Goal: Information Seeking & Learning: Find specific fact

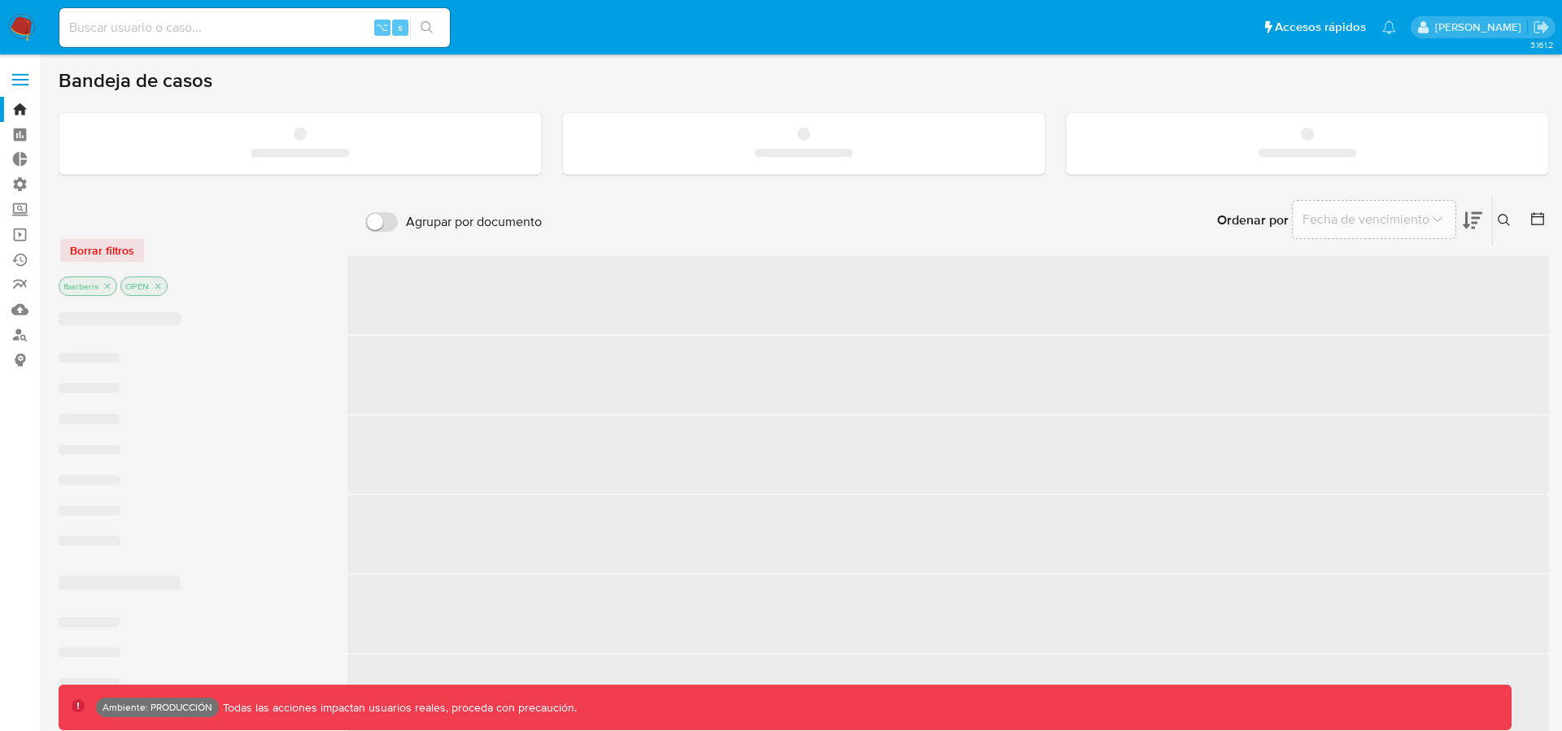
click at [26, 86] on label at bounding box center [20, 80] width 41 height 34
click at [0, 0] on input "checkbox" at bounding box center [0, 0] width 0 height 0
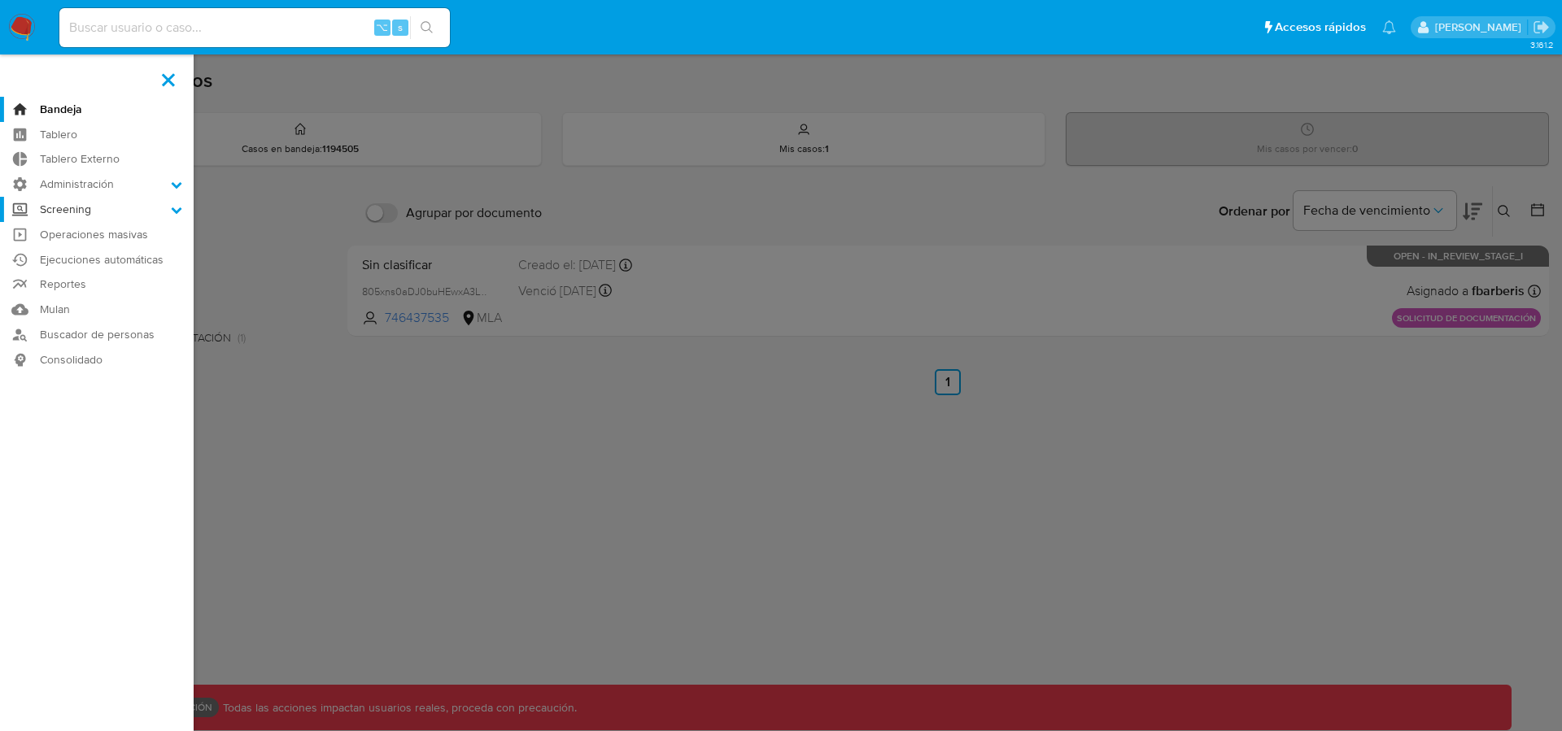
click at [165, 214] on label "Screening" at bounding box center [97, 209] width 194 height 25
click at [0, 0] on input "Screening" at bounding box center [0, 0] width 0 height 0
click at [98, 274] on link "Búsqueda en Listas" at bounding box center [97, 273] width 194 height 20
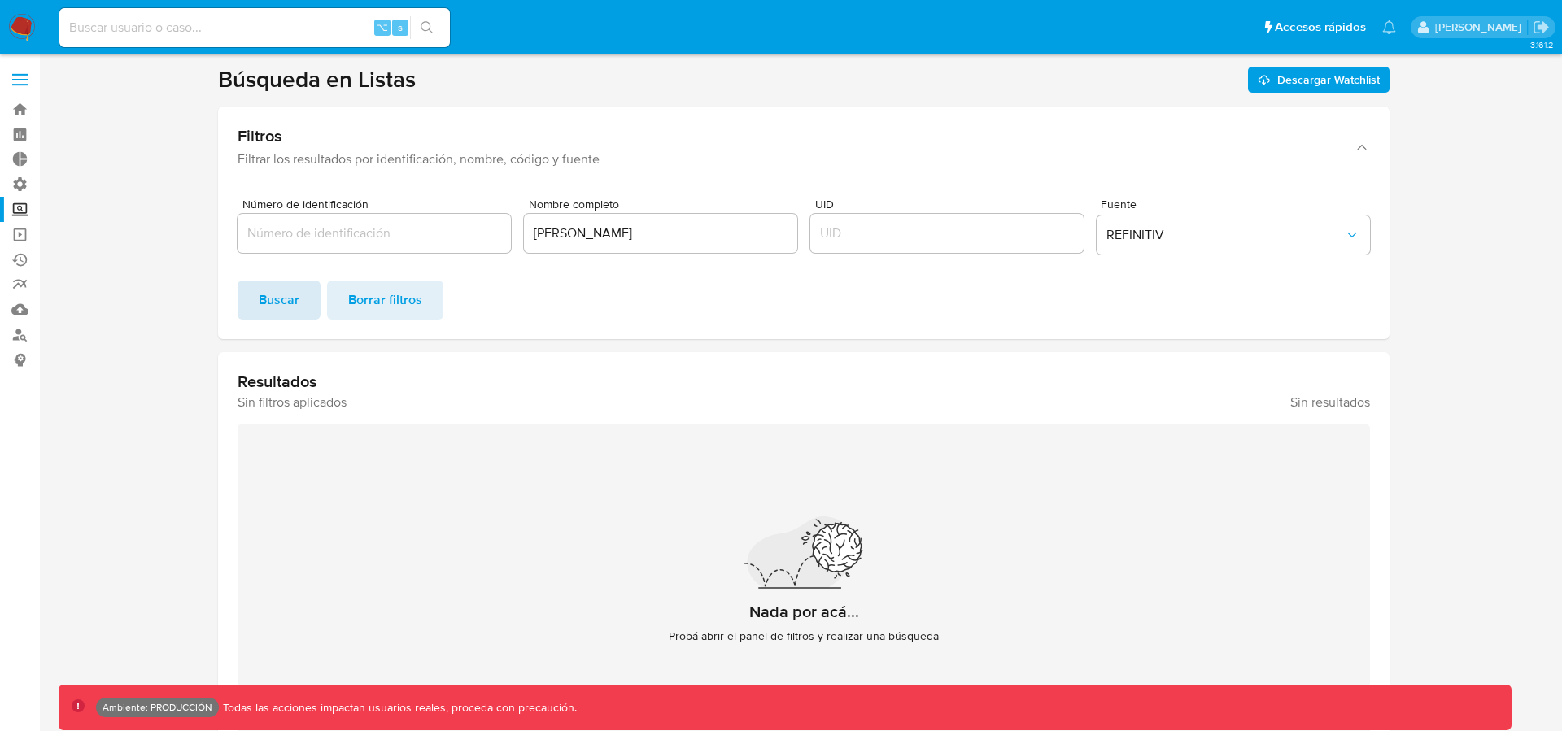
click at [284, 308] on span "Buscar" at bounding box center [279, 300] width 41 height 36
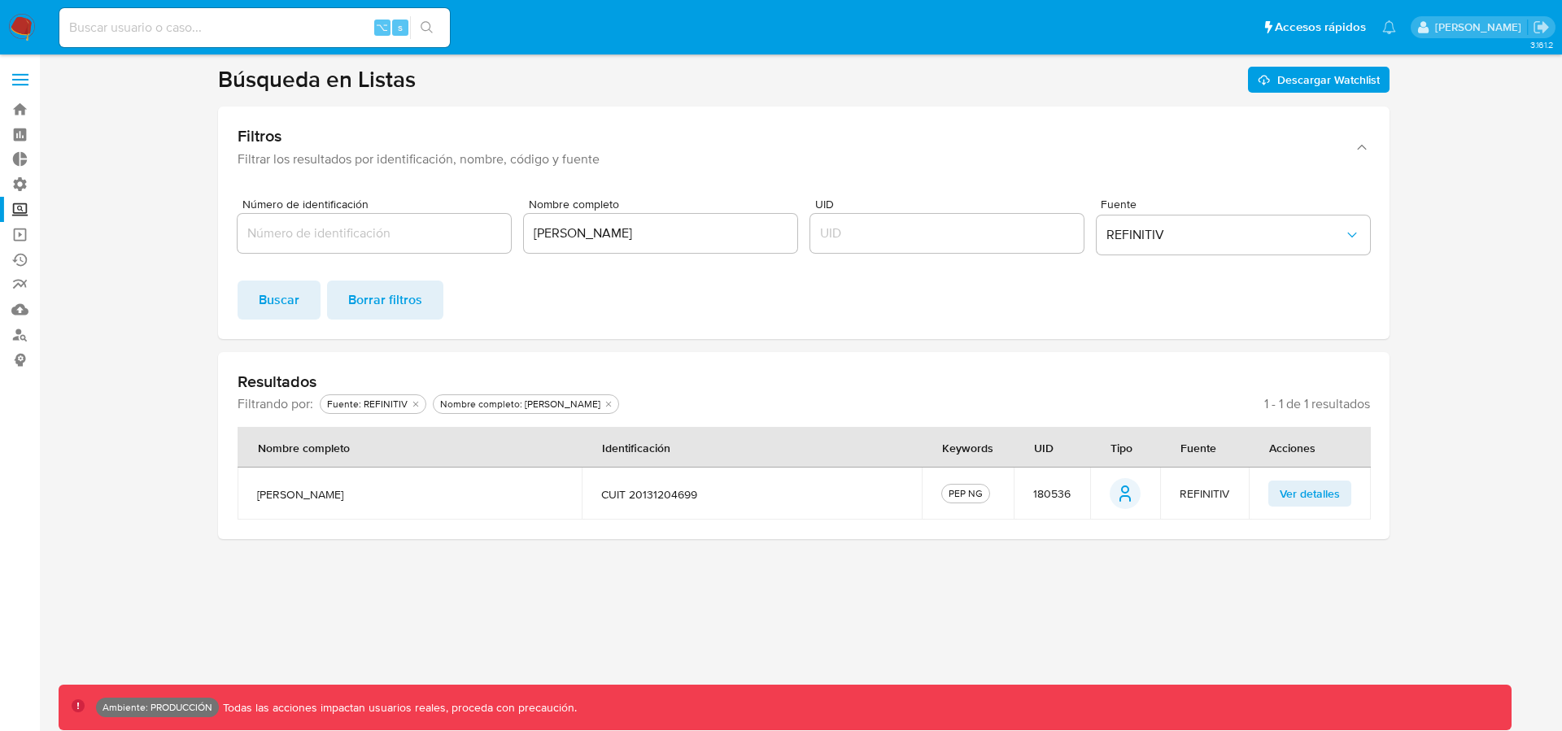
drag, startPoint x: 628, startPoint y: 498, endPoint x: 706, endPoint y: 498, distance: 78.1
click at [706, 498] on span "CUIT 20131204699" at bounding box center [752, 494] width 302 height 15
click at [26, 79] on span at bounding box center [20, 80] width 16 height 2
click at [0, 0] on input "checkbox" at bounding box center [0, 0] width 0 height 0
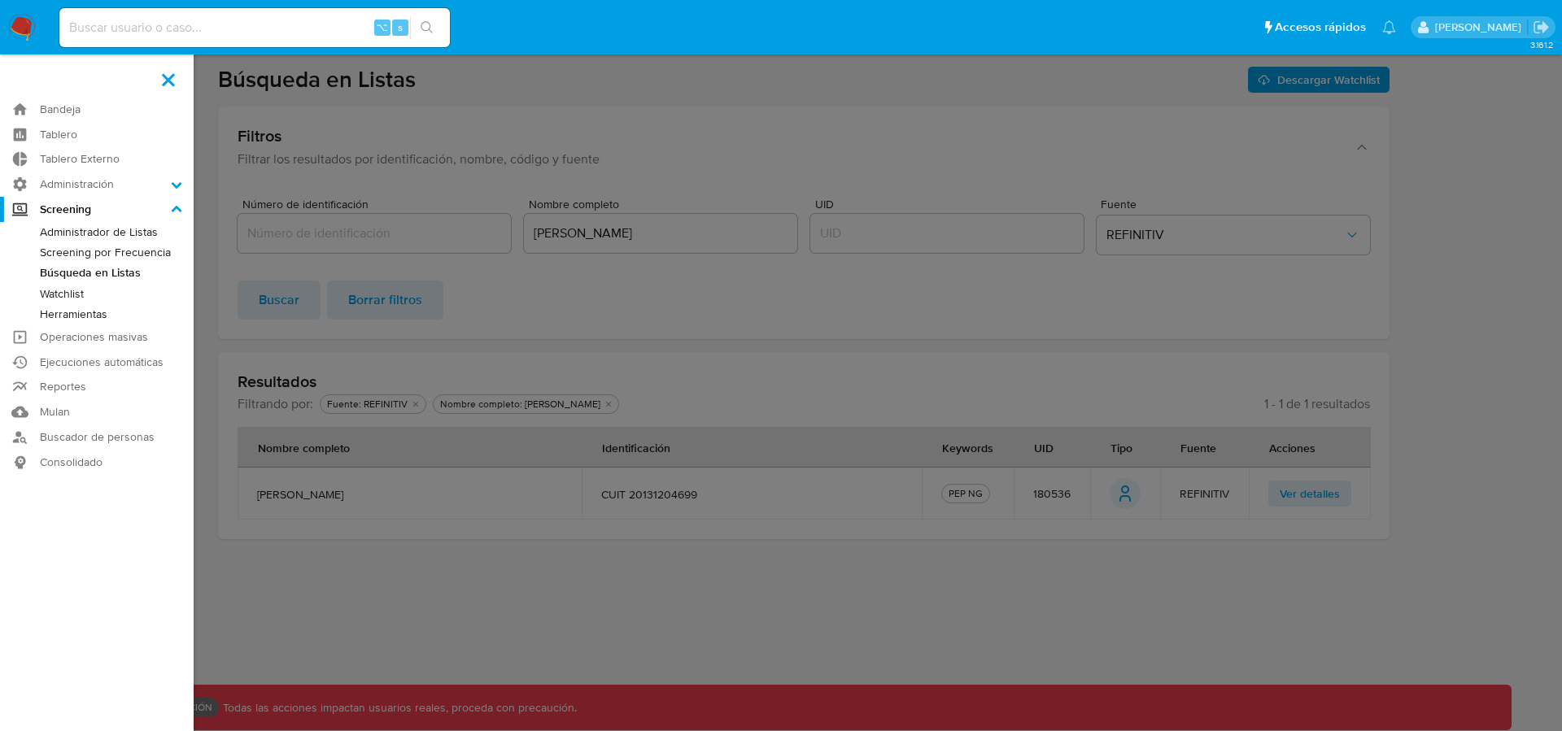
click at [115, 236] on link "Administrador de Listas" at bounding box center [97, 232] width 194 height 20
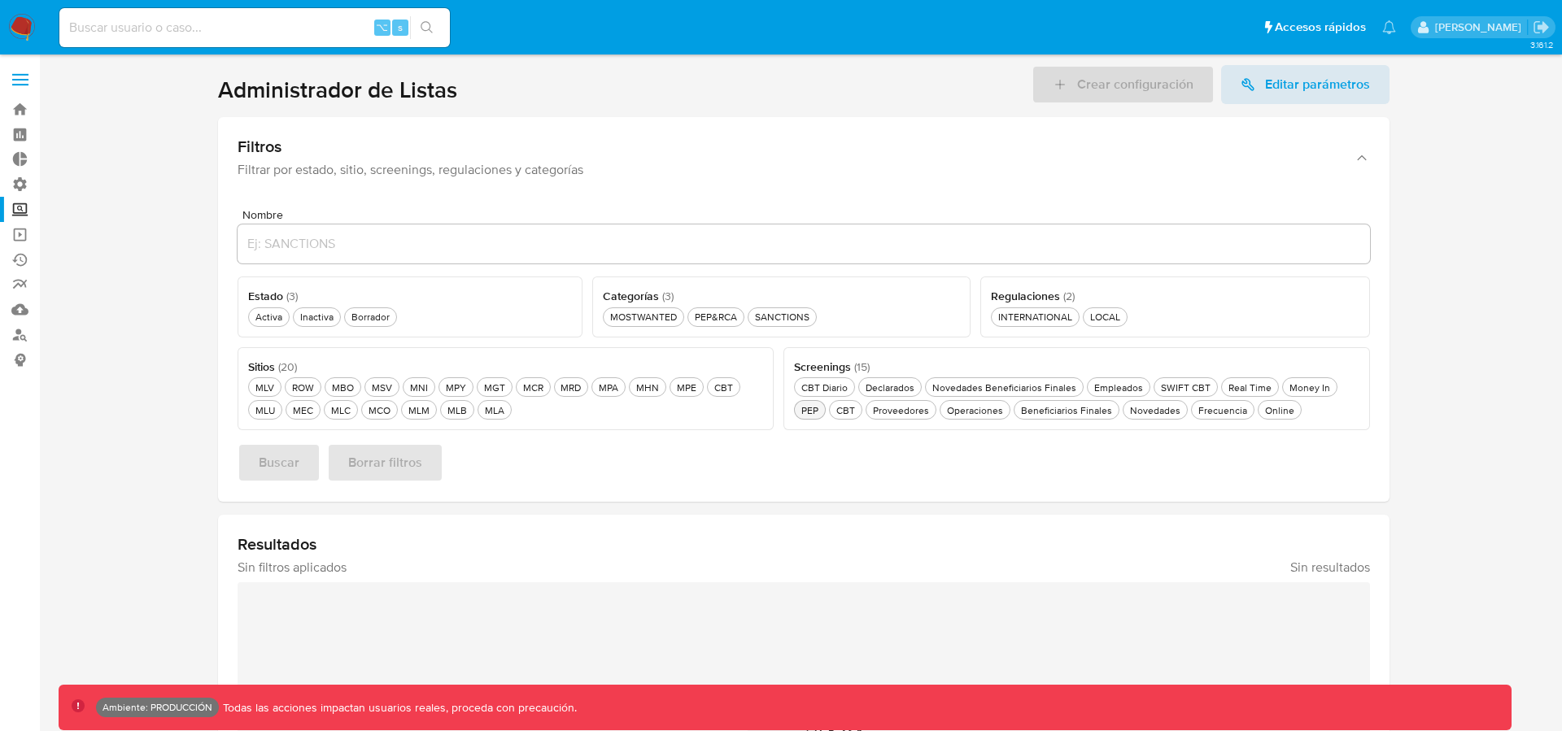
click at [812, 412] on div "PEP PEP" at bounding box center [810, 410] width 24 height 14
click at [813, 410] on div "PEP PEP" at bounding box center [810, 410] width 24 height 14
click at [1265, 407] on div "Online Online" at bounding box center [1280, 410] width 36 height 14
click at [723, 316] on div "PEP&RCA PEP&RCA" at bounding box center [715, 317] width 49 height 14
click at [269, 319] on div "Activa Activa" at bounding box center [268, 317] width 33 height 14
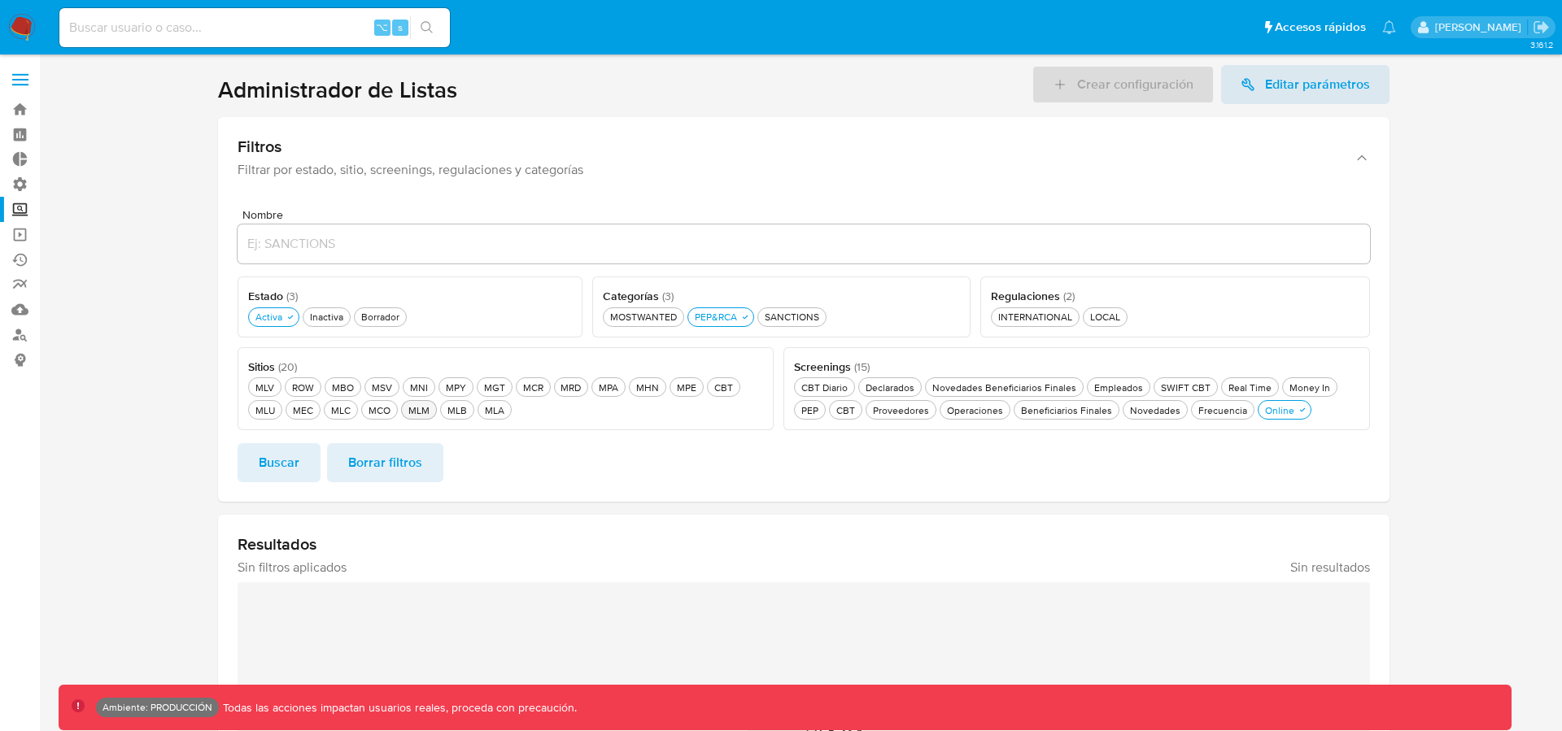
click at [421, 416] on button "MLM MLM" at bounding box center [419, 410] width 36 height 20
click at [276, 477] on span "Buscar" at bounding box center [279, 463] width 41 height 36
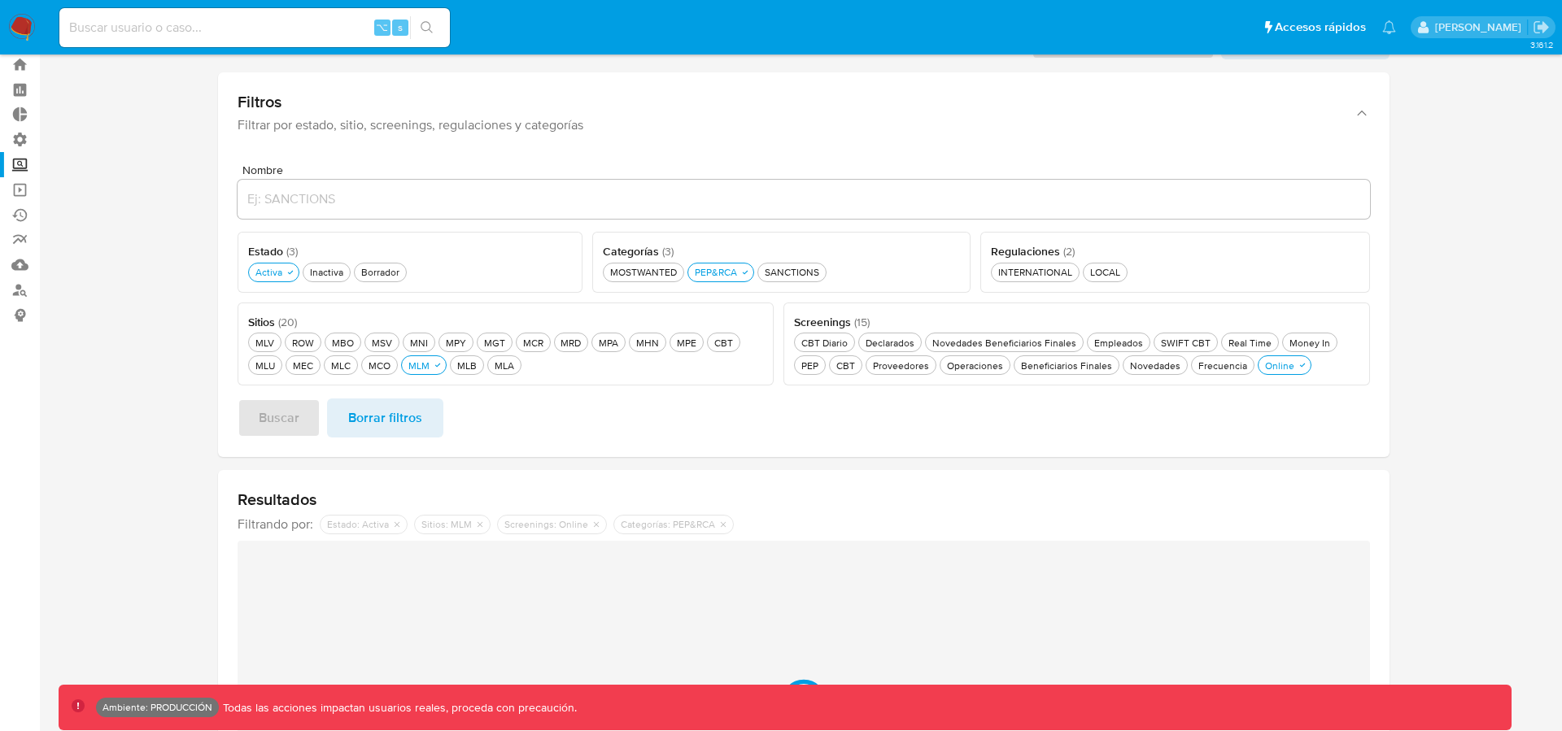
scroll to position [61, 0]
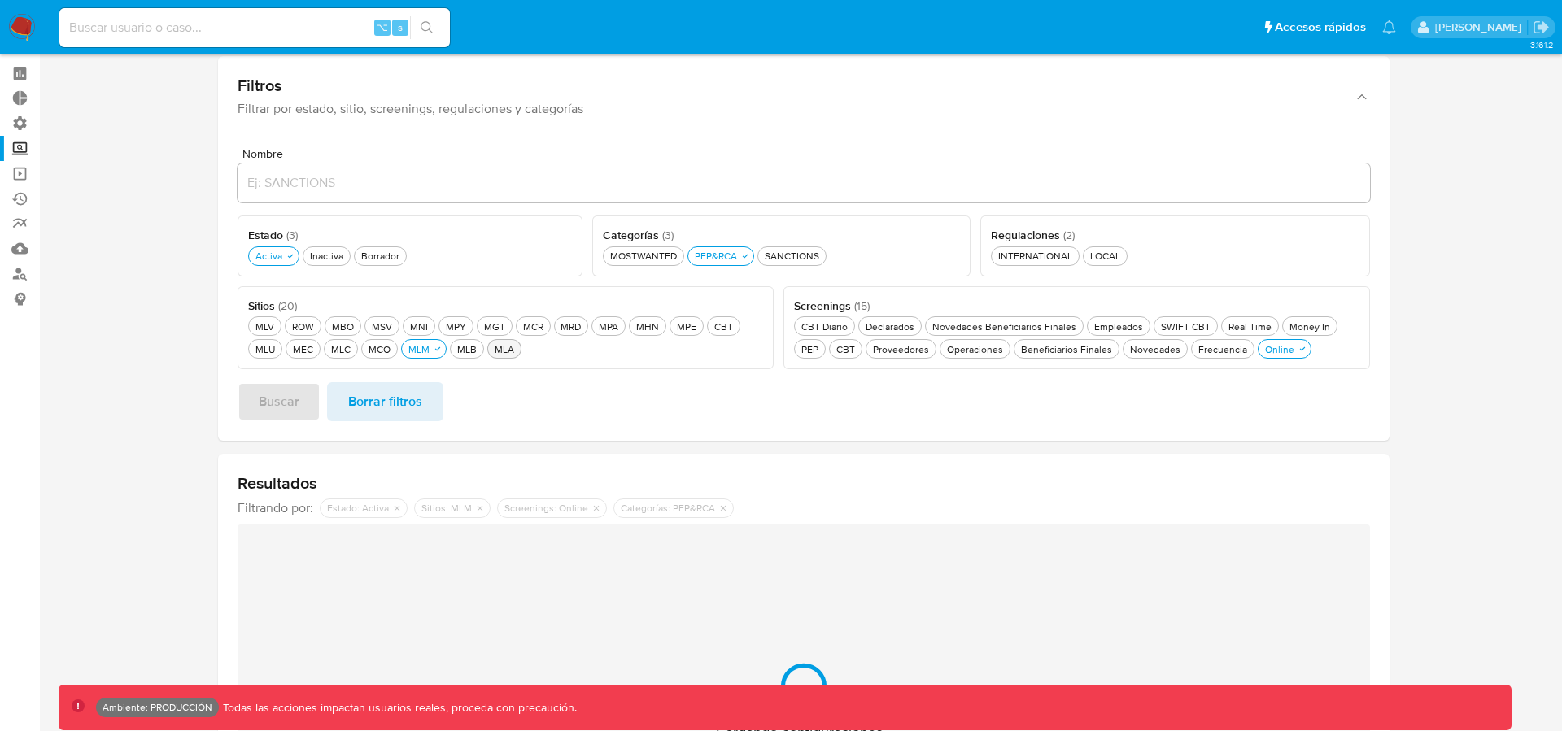
click at [500, 349] on div "MLA MLA" at bounding box center [504, 349] width 26 height 14
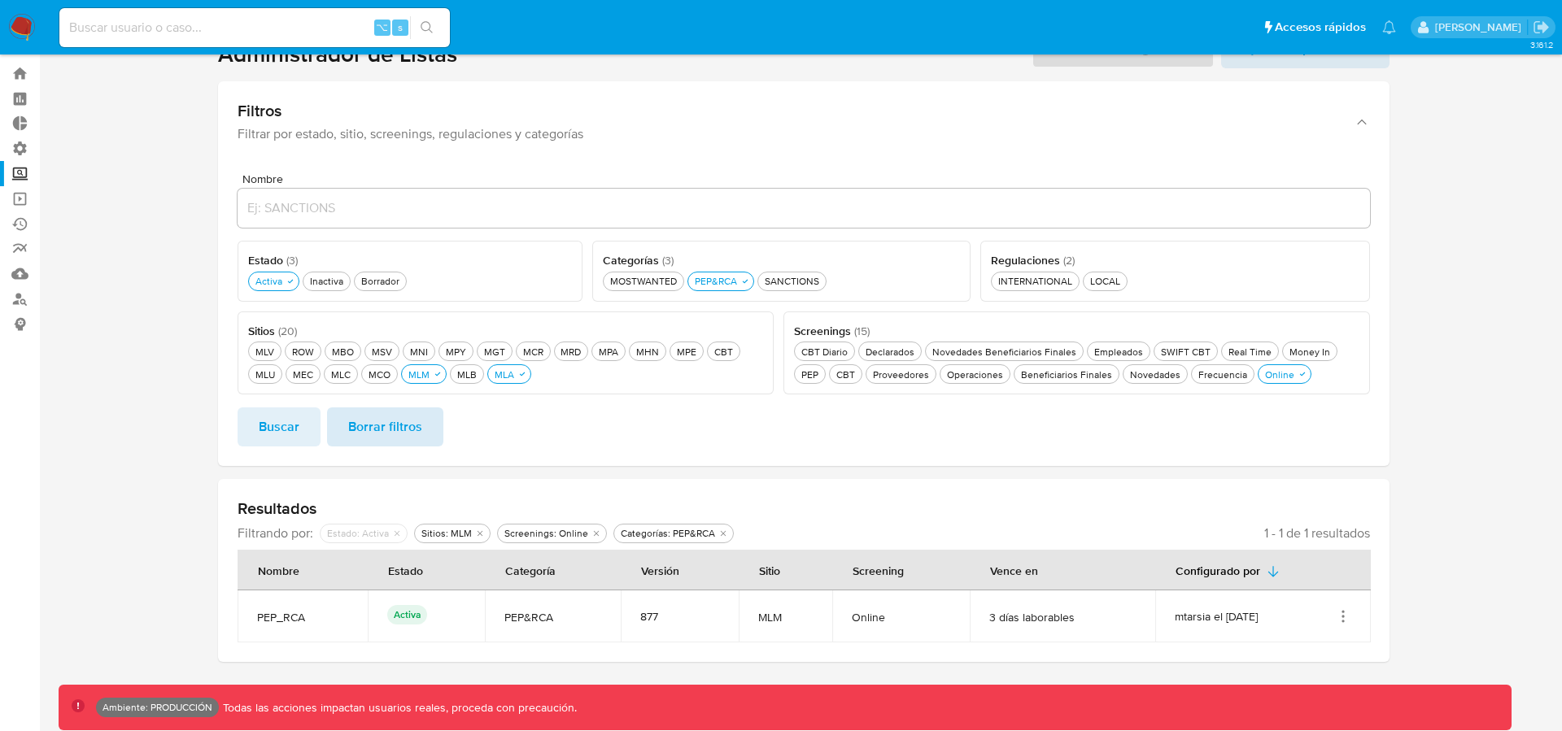
scroll to position [36, 0]
click at [433, 369] on icon "button" at bounding box center [438, 374] width 10 height 10
click at [290, 429] on span "Buscar" at bounding box center [279, 427] width 41 height 36
click at [1337, 619] on icon "Acciones" at bounding box center [1343, 616] width 16 height 16
click at [1297, 650] on button "Ver detalles" at bounding box center [1278, 654] width 146 height 43
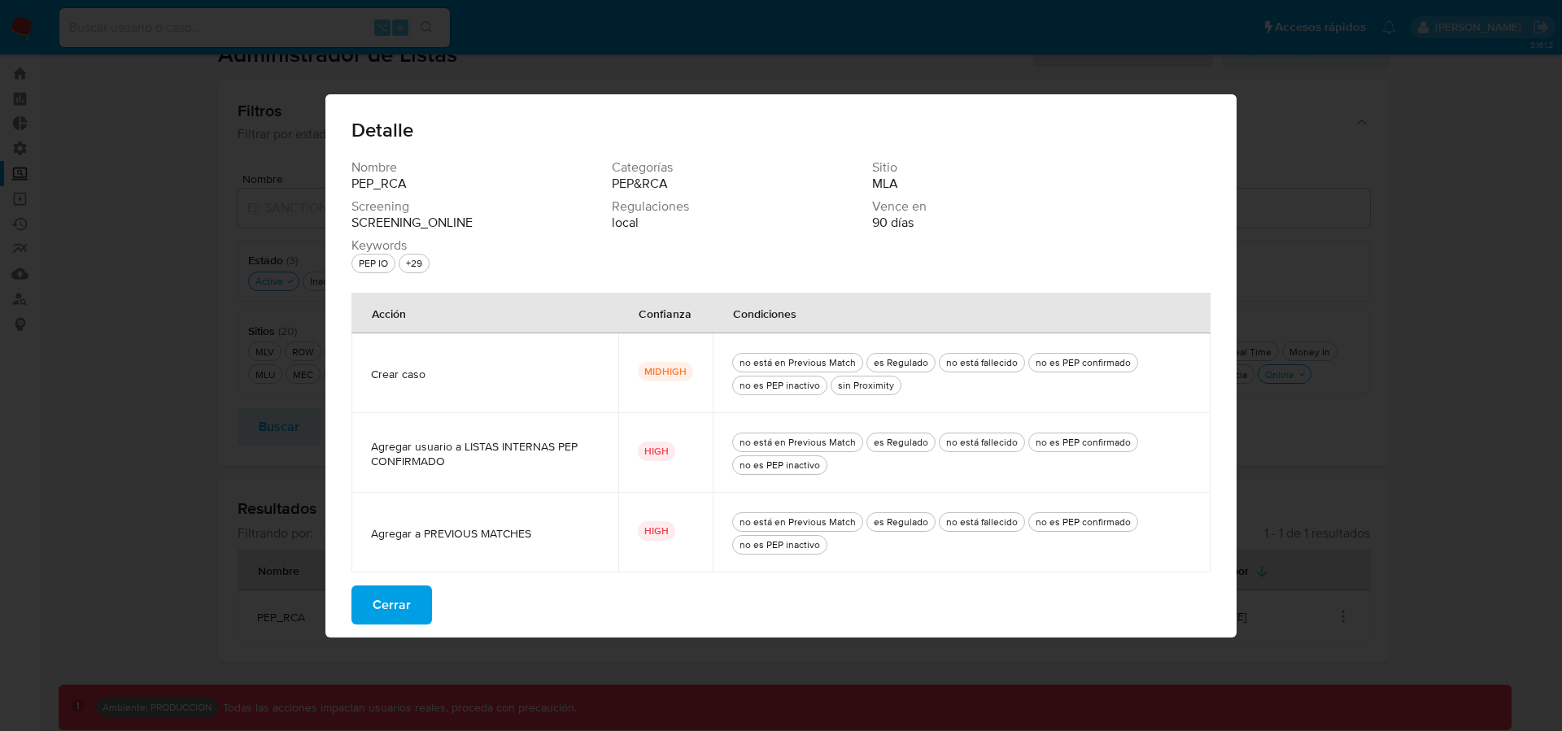
click at [413, 598] on button "Cerrar" at bounding box center [391, 605] width 81 height 39
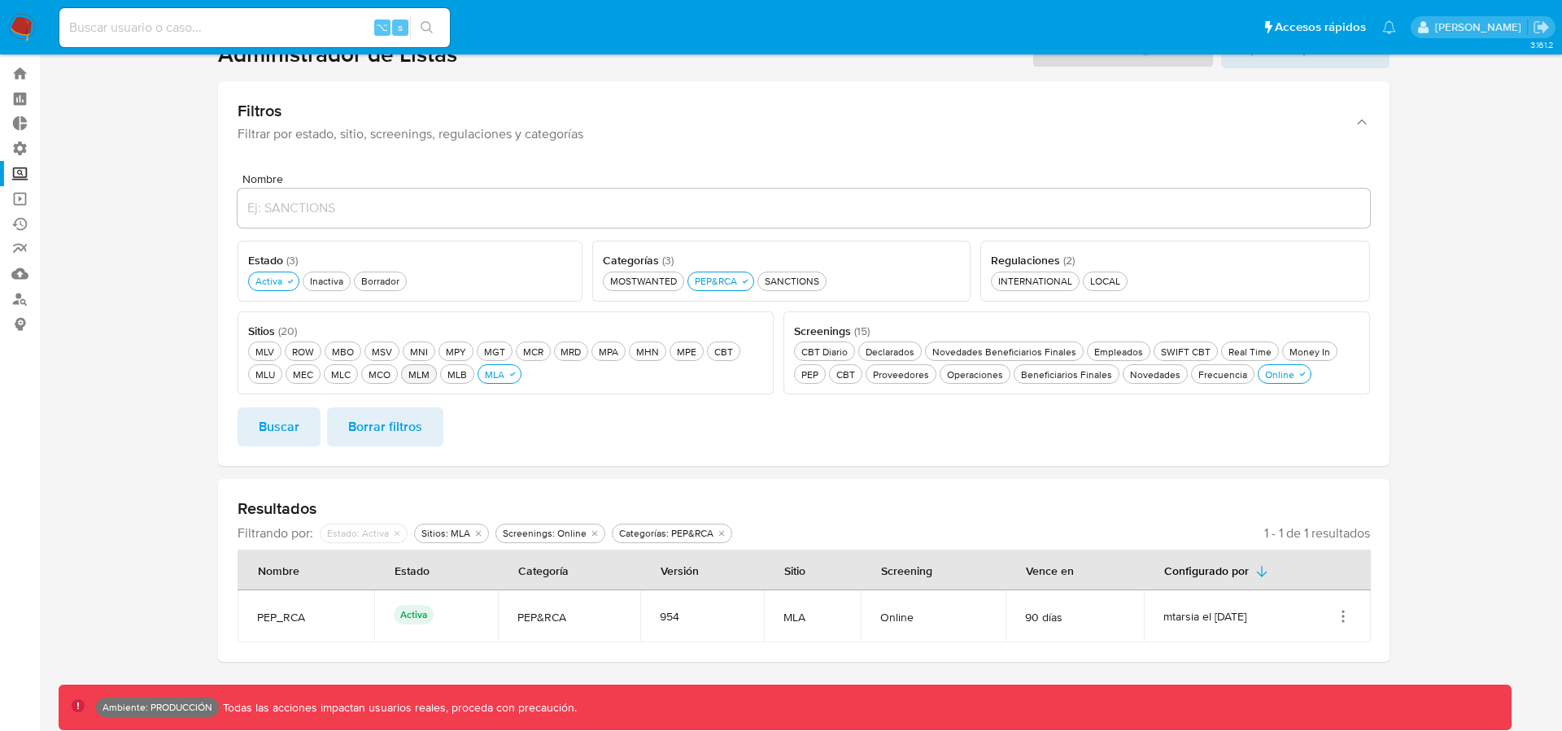
click at [1337, 621] on icon "Acciones" at bounding box center [1343, 616] width 16 height 16
click at [1332, 477] on section "Administrador de Listas Crear configuración Editar parámetros Filtros Filtrar p…" at bounding box center [803, 345] width 1171 height 633
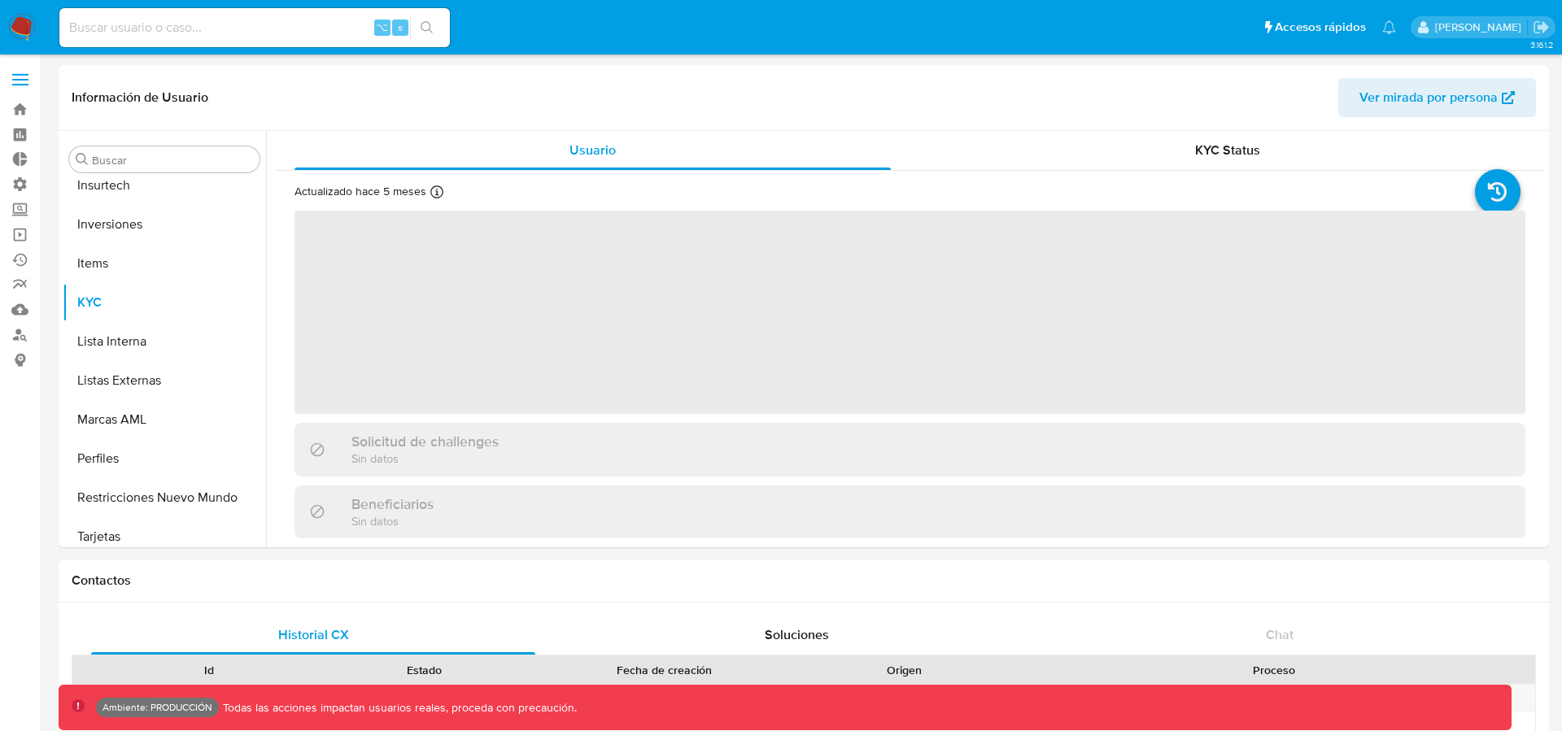
scroll to position [843, 0]
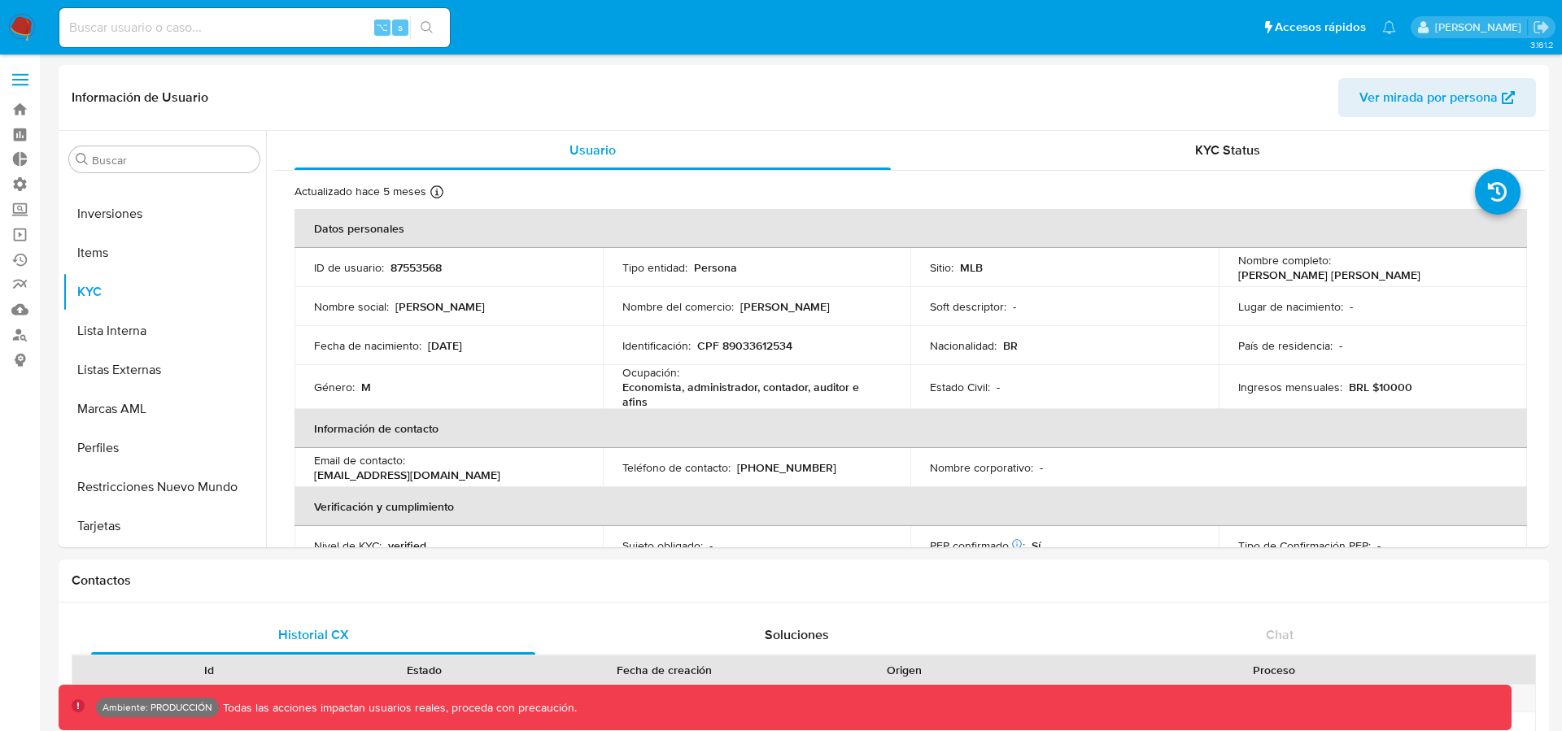
select select "10"
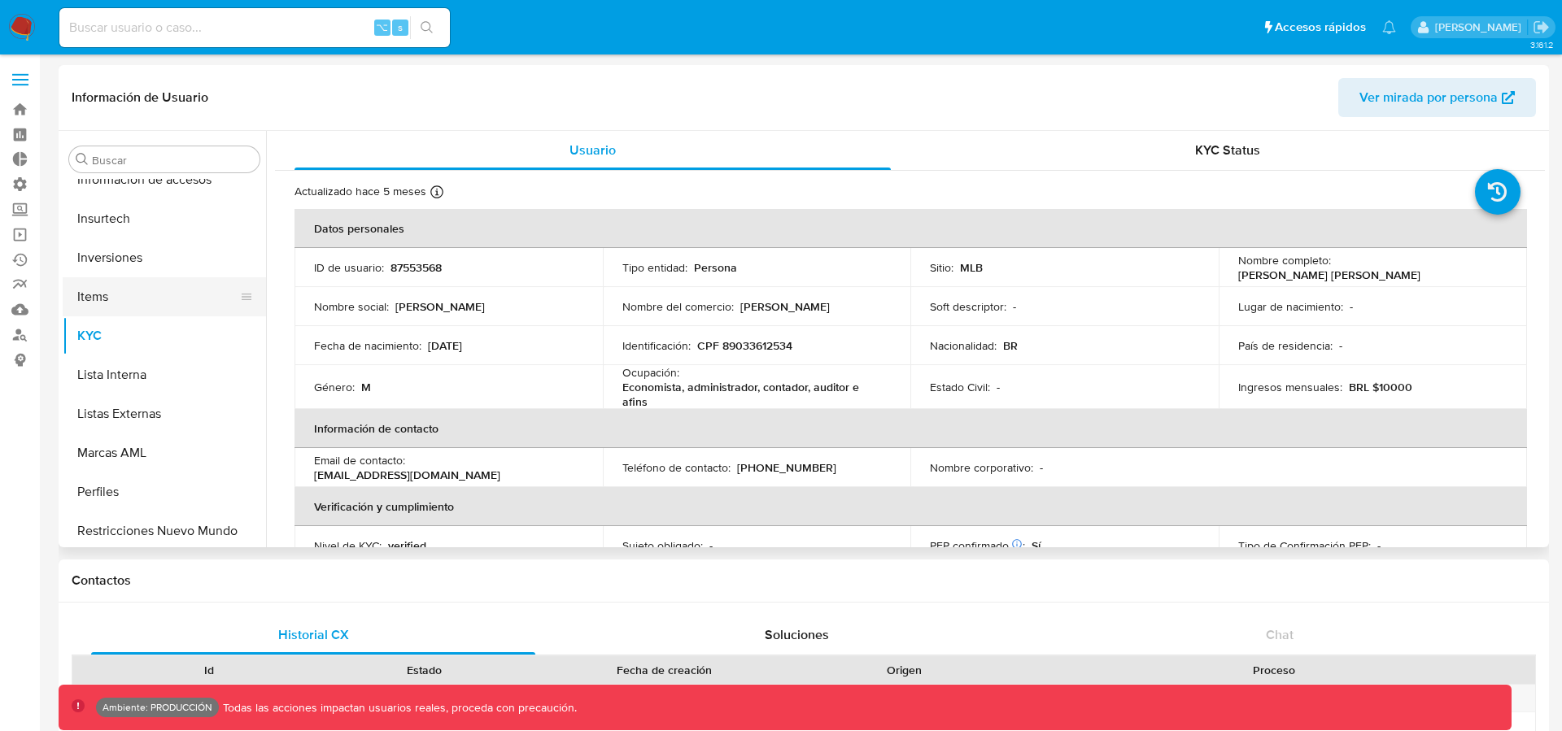
scroll to position [802, 0]
click at [127, 377] on button "Lista Interna" at bounding box center [158, 372] width 190 height 39
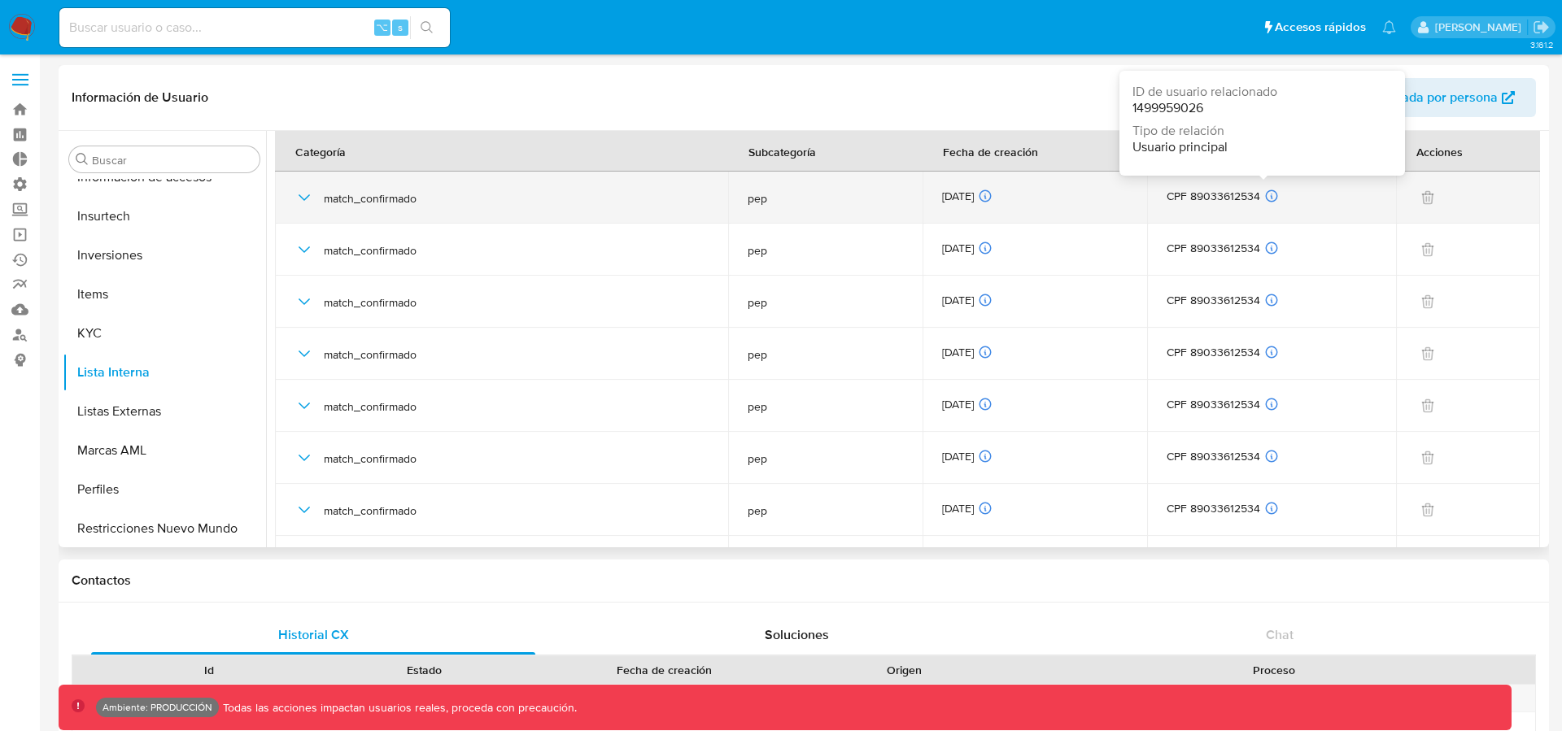
click at [1266, 198] on icon at bounding box center [1271, 195] width 11 height 11
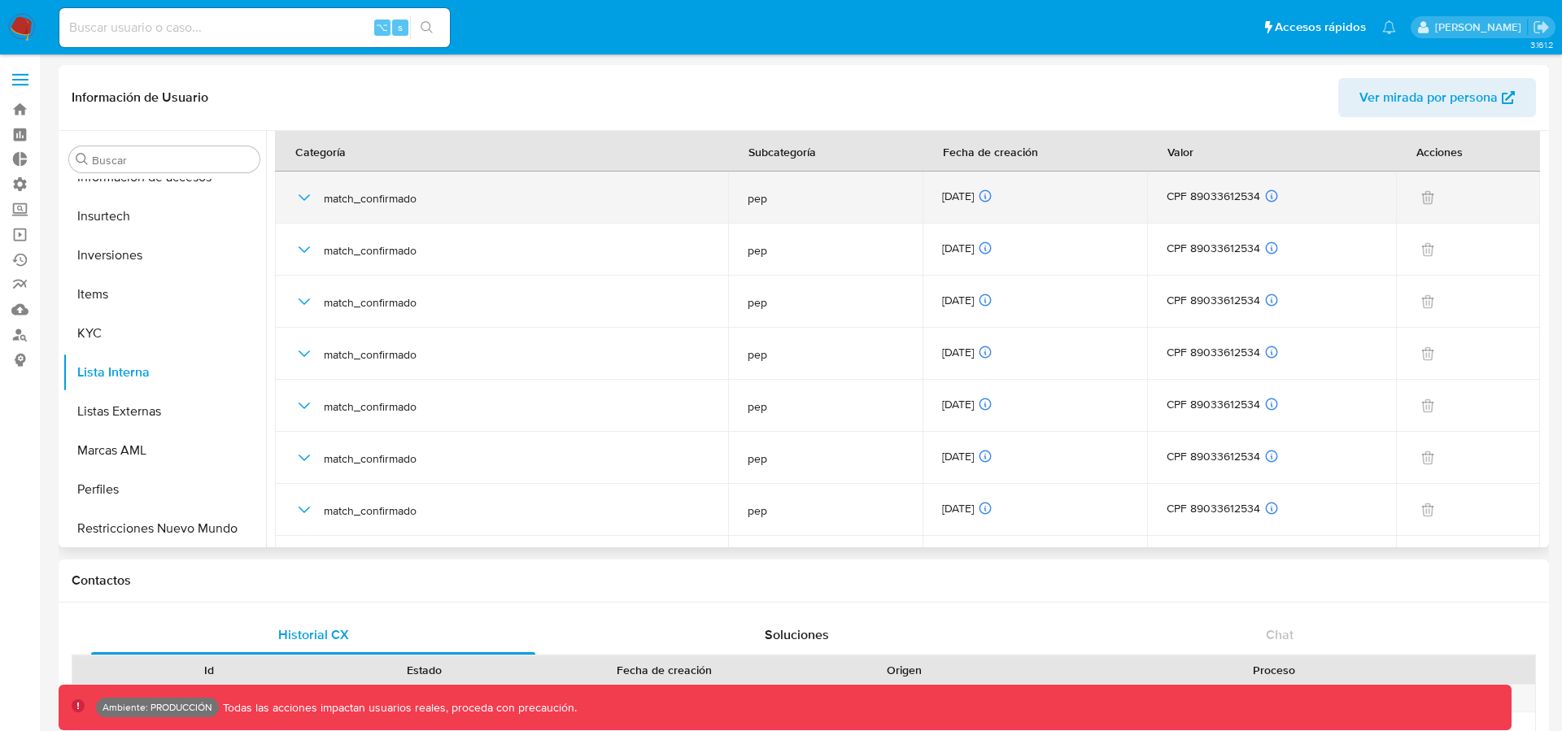
click at [1220, 195] on div "CPF 89033612534 ID de usuario relacionado 1499959026 Tipo de relación Usuario p…" at bounding box center [1271, 198] width 211 height 18
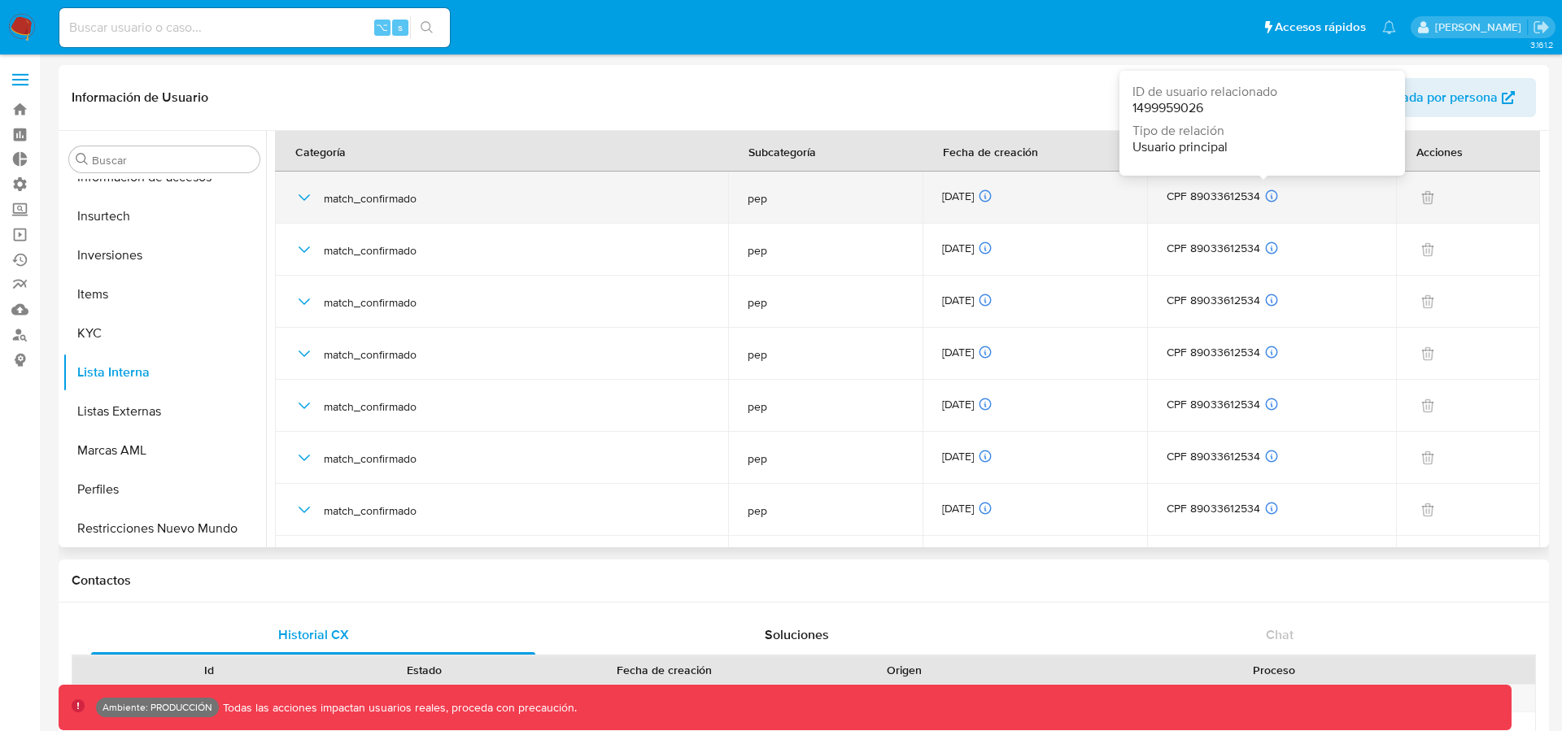
click at [1268, 197] on icon at bounding box center [1271, 196] width 15 height 15
click at [1270, 198] on icon at bounding box center [1271, 195] width 11 height 11
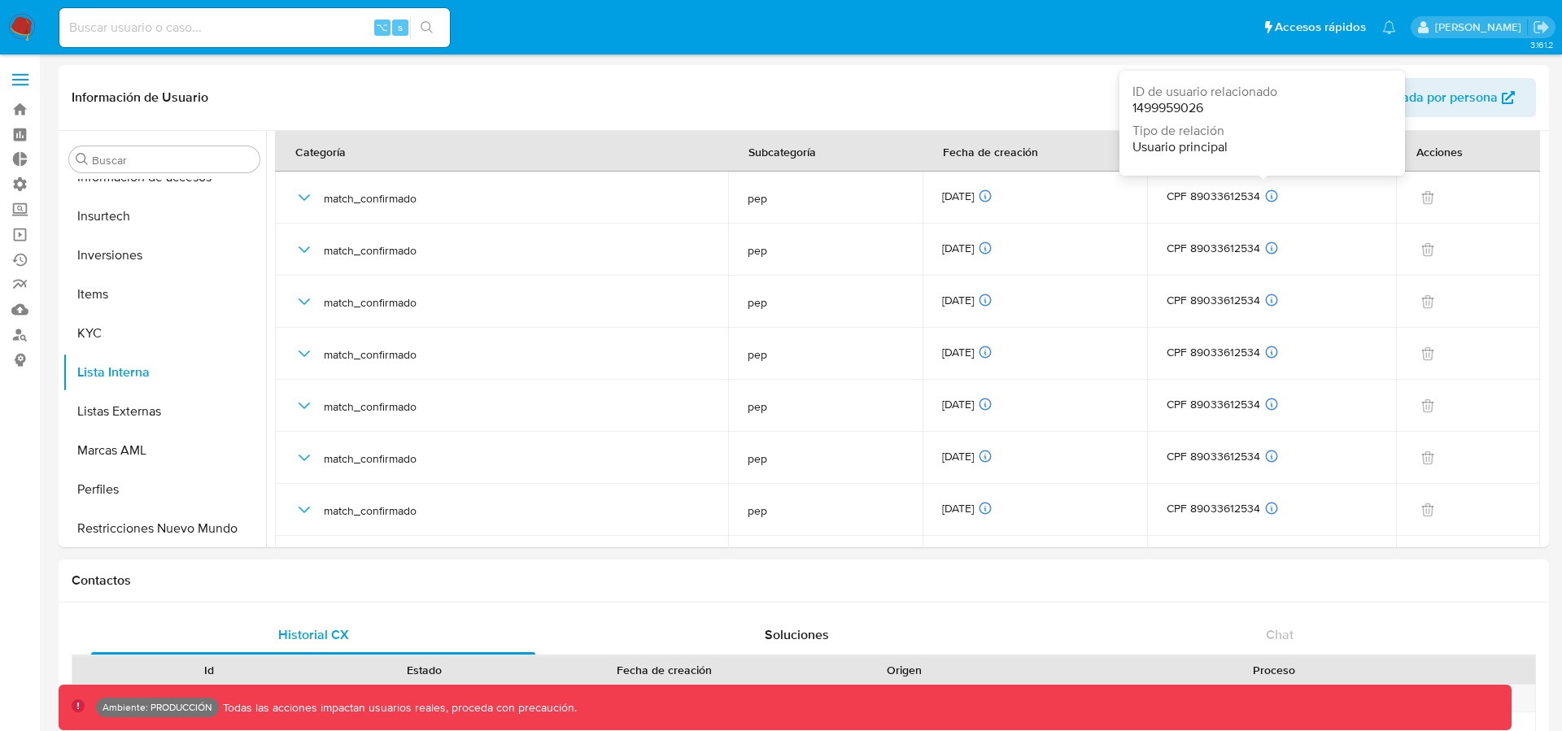
click at [1178, 108] on span "1499959026" at bounding box center [1167, 107] width 71 height 19
copy span "1499959026"
